Goal: Ask a question

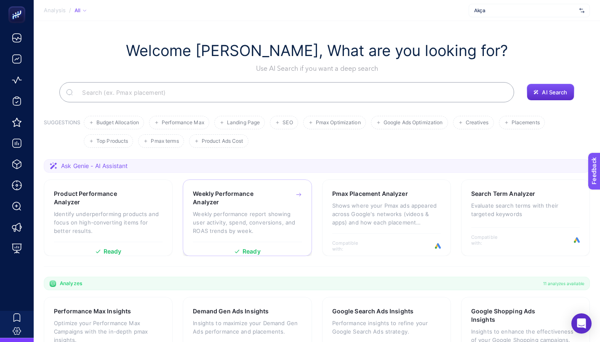
click at [240, 214] on p "Weekly performance report showing user activity, spend, conversions, and ROAS t…" at bounding box center [247, 222] width 109 height 25
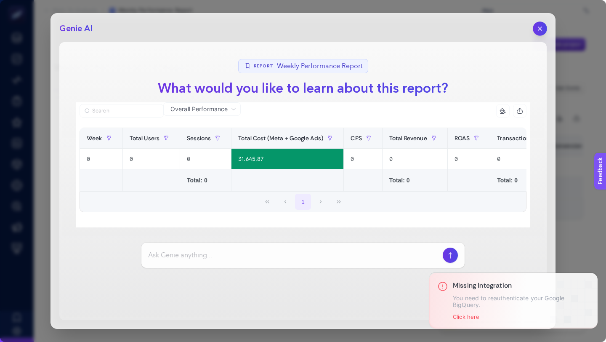
click at [538, 23] on button "button" at bounding box center [540, 28] width 14 height 14
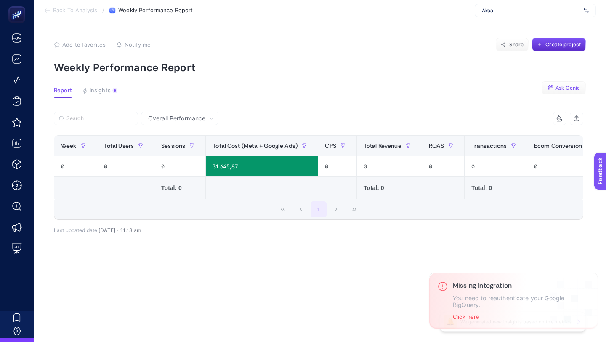
click at [556, 93] on button "Ask Genie" at bounding box center [564, 87] width 44 height 13
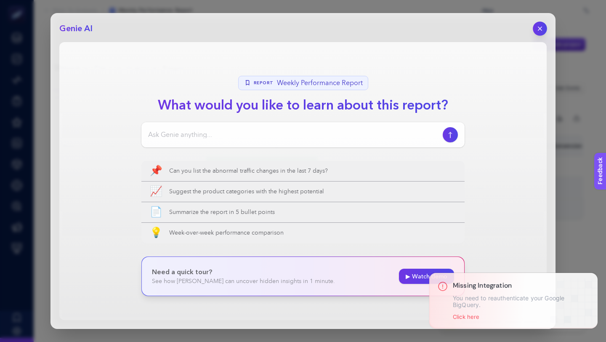
click at [540, 29] on icon "button" at bounding box center [540, 28] width 7 height 7
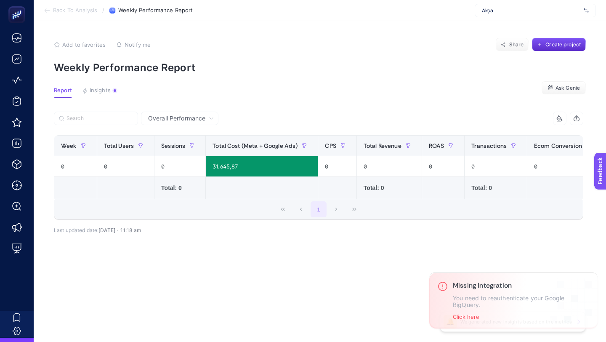
click at [200, 114] on span "Overall Performance" at bounding box center [176, 118] width 57 height 8
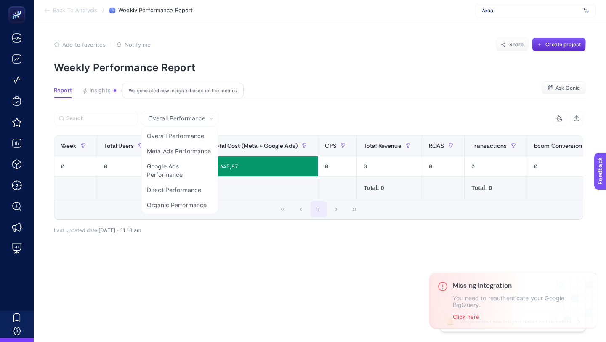
click at [99, 90] on span "Insights" at bounding box center [100, 90] width 21 height 7
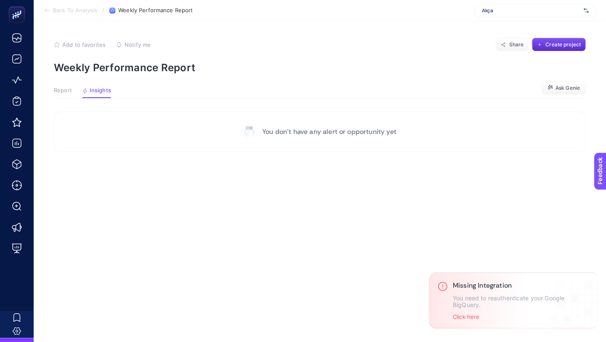
click at [68, 90] on span "Report" at bounding box center [63, 90] width 18 height 7
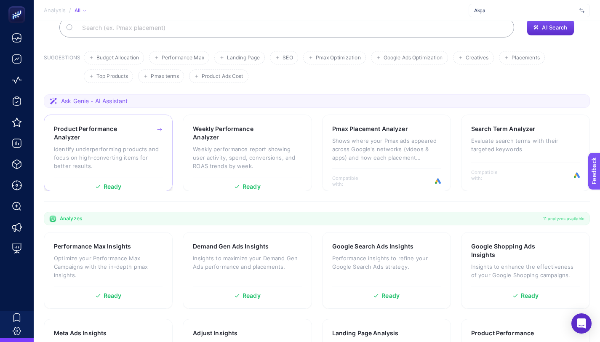
click at [108, 134] on h3 "Product Performance Analyzer" at bounding box center [95, 133] width 83 height 17
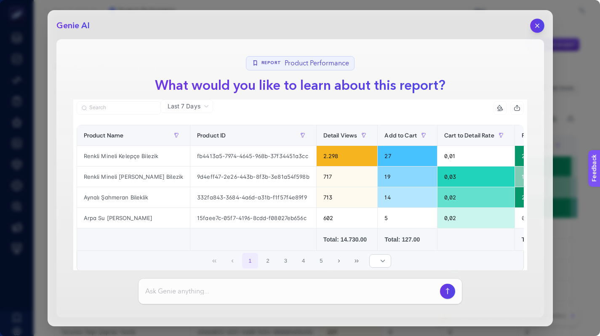
click at [535, 21] on button "button" at bounding box center [537, 26] width 14 height 14
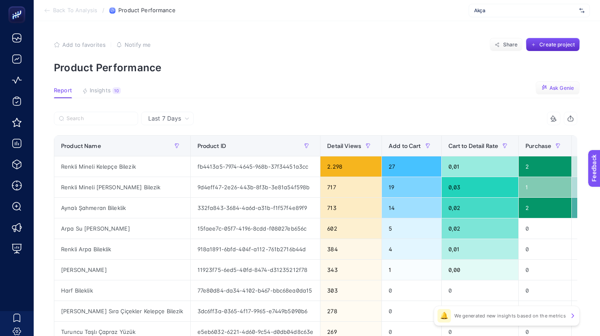
click at [545, 88] on icon "button" at bounding box center [545, 88] width 6 height 6
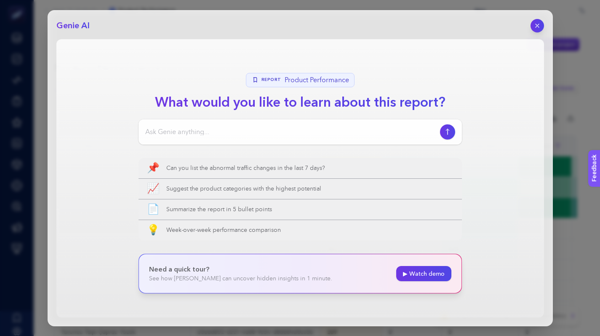
click at [245, 130] on input at bounding box center [290, 132] width 291 height 10
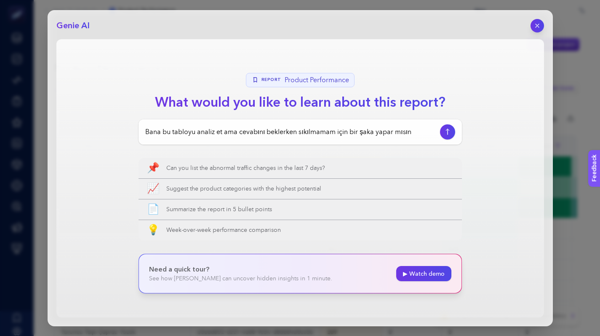
type input "Bana bu tabloyu analiz et ama cevabını beklerken sıkılmamam için bir şaka yapar…"
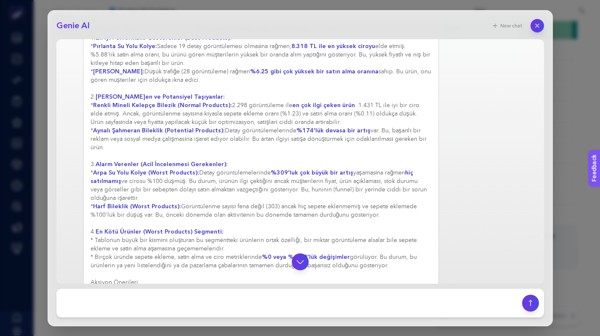
scroll to position [286, 0]
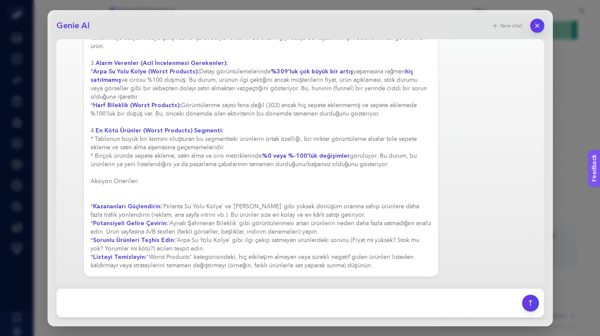
click at [536, 28] on icon "button" at bounding box center [537, 25] width 7 height 7
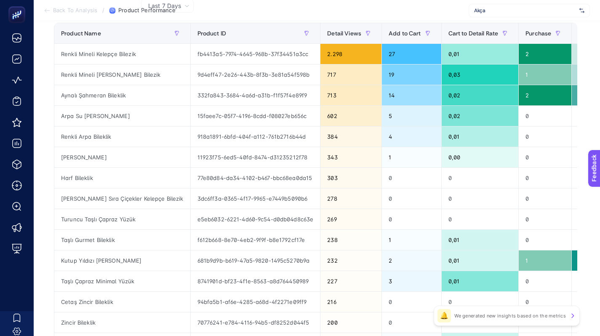
scroll to position [0, 0]
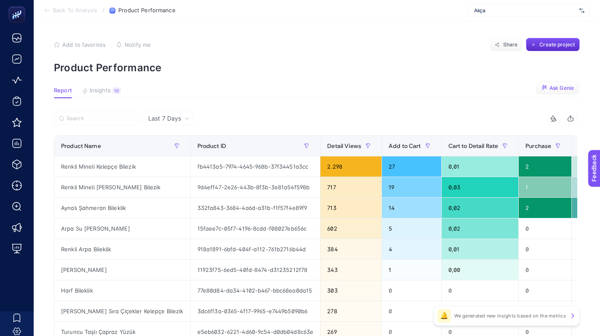
click at [559, 83] on button "Ask Genie" at bounding box center [558, 87] width 44 height 13
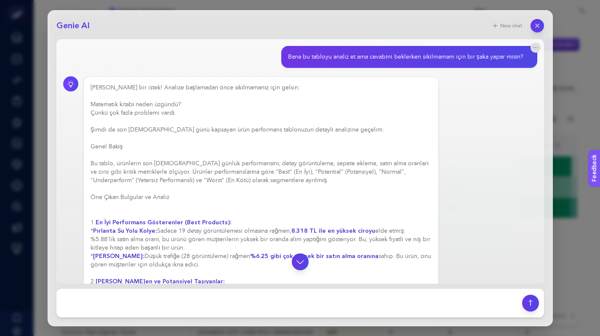
scroll to position [286, 0]
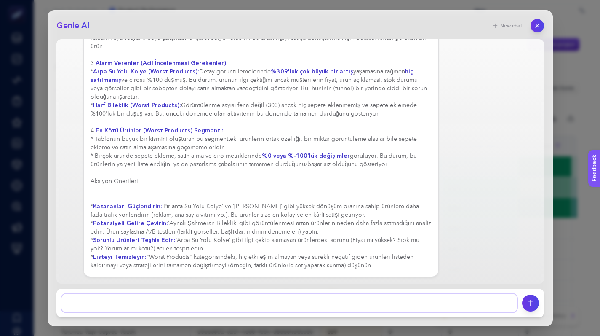
click at [314, 301] on textarea at bounding box center [289, 303] width 456 height 19
type textarea "Bana bir şaka yapar mısın"
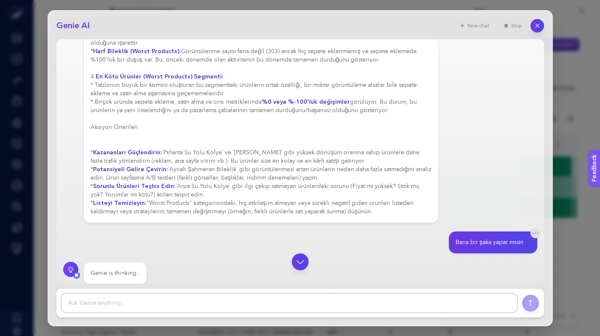
scroll to position [347, 0]
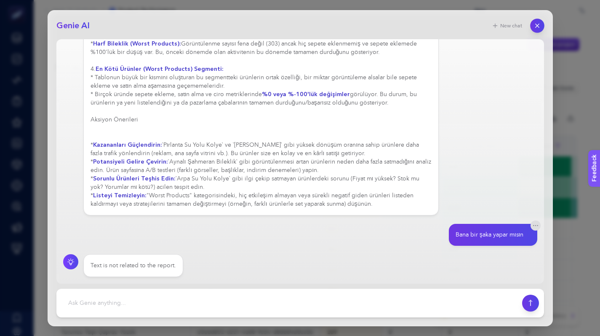
click at [534, 25] on icon "button" at bounding box center [537, 25] width 7 height 7
